Goal: Task Accomplishment & Management: Use online tool/utility

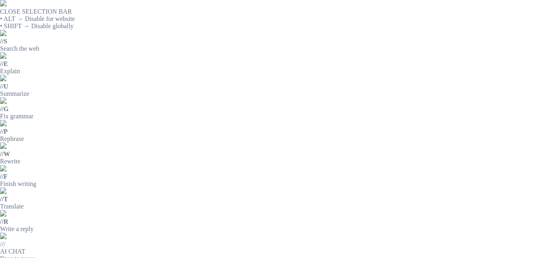
drag, startPoint x: 236, startPoint y: 98, endPoint x: 259, endPoint y: 100, distance: 22.6
copy div "1 Bidón"
